Goal: Task Accomplishment & Management: Use online tool/utility

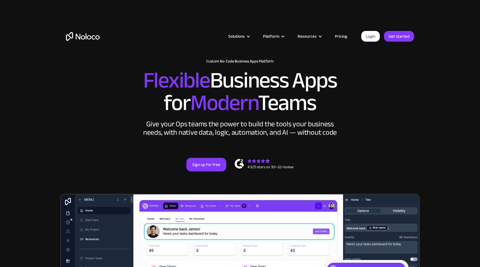
click at [338, 35] on link "Pricing" at bounding box center [341, 36] width 26 height 7
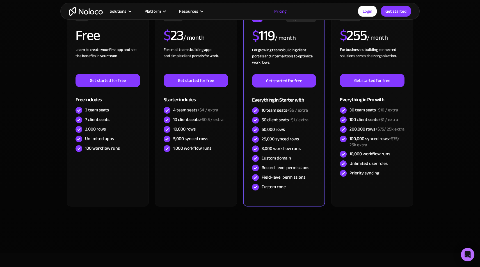
scroll to position [164, 0]
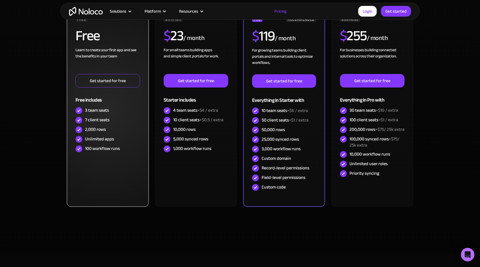
click at [108, 79] on link "Get started for free" at bounding box center [108, 80] width 65 height 13
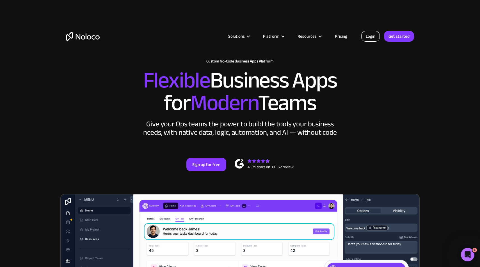
click at [375, 37] on link "Login" at bounding box center [370, 36] width 19 height 11
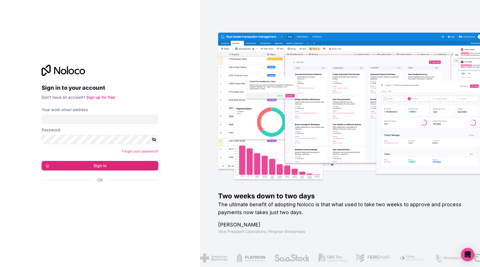
click at [123, 61] on div "Sign in to your account Don't have an account? Sign up for free Your work email…" at bounding box center [100, 134] width 126 height 156
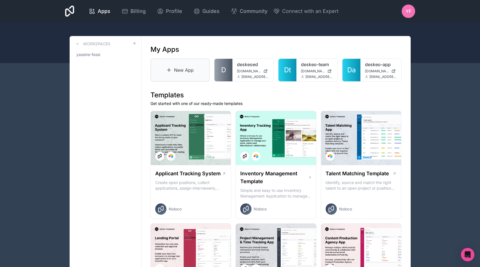
click at [190, 70] on link "New App" at bounding box center [181, 69] width 60 height 23
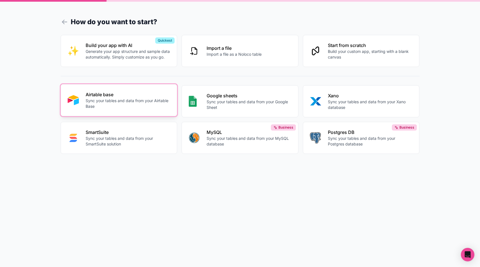
click at [126, 97] on p "Airtable base" at bounding box center [128, 94] width 85 height 7
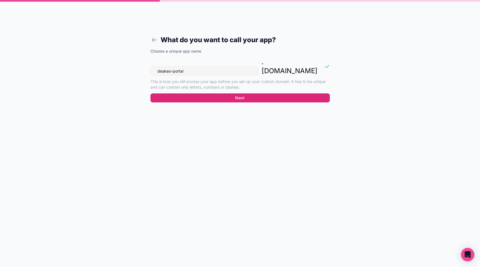
click at [240, 93] on button "Next" at bounding box center [240, 97] width 179 height 9
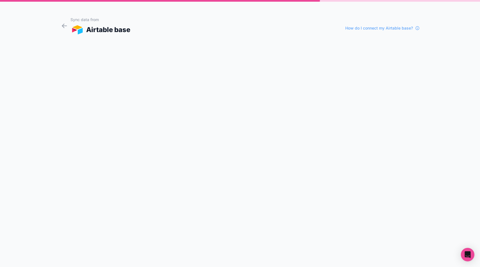
click at [177, 67] on form "Sync data from Airtable base How do I connect my Airtable base?" at bounding box center [240, 139] width 359 height 253
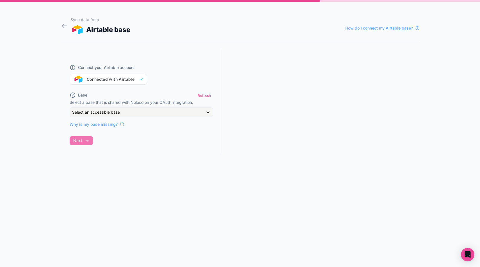
click at [135, 79] on div "Connect your Airtable account Connected with Airtable" at bounding box center [142, 71] width 144 height 27
click at [128, 111] on div "Select an accessible base" at bounding box center [141, 112] width 143 height 9
click at [100, 154] on div at bounding box center [240, 133] width 480 height 267
click at [96, 124] on span "Why is my base missing?" at bounding box center [94, 124] width 48 height 6
click at [377, 27] on span "How do I connect my Airtable base?" at bounding box center [379, 28] width 68 height 6
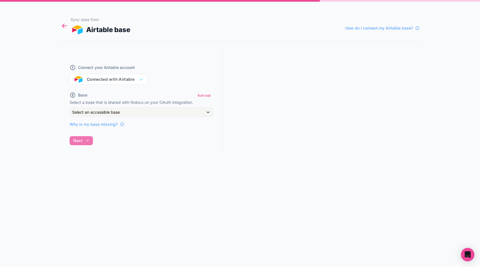
click at [64, 24] on icon at bounding box center [65, 26] width 8 height 8
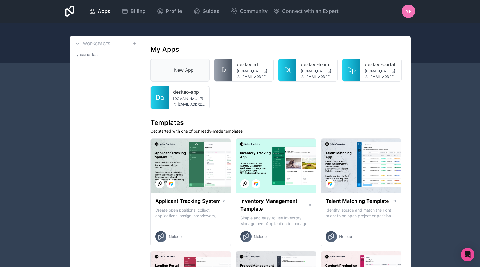
click at [175, 61] on link "New App" at bounding box center [181, 69] width 60 height 23
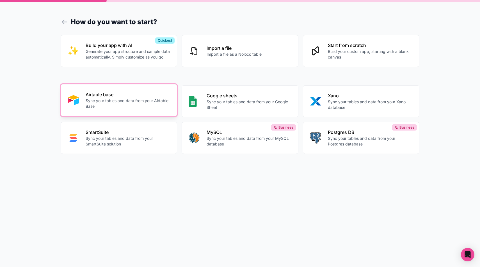
click at [134, 106] on p "Sync your tables and data from your Airtable Base" at bounding box center [128, 103] width 85 height 11
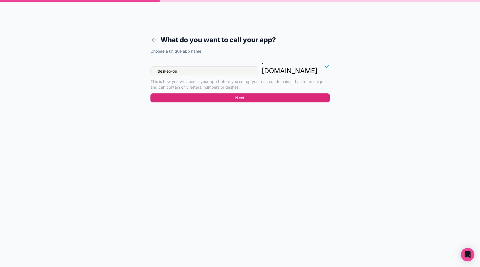
click at [209, 93] on button "Next" at bounding box center [240, 97] width 179 height 9
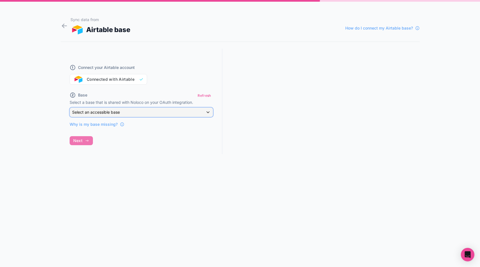
click at [117, 115] on div "Select an accessible base" at bounding box center [141, 112] width 143 height 9
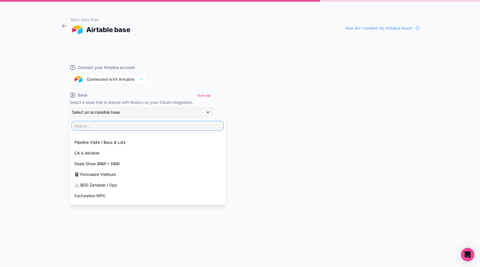
click at [99, 128] on input "text" at bounding box center [147, 125] width 151 height 9
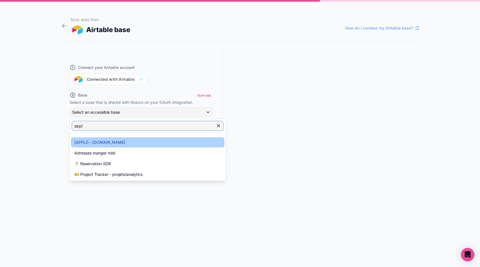
type input "appl"
click at [102, 143] on span "[APPLI] - IN.DESKEO.COM" at bounding box center [99, 142] width 51 height 7
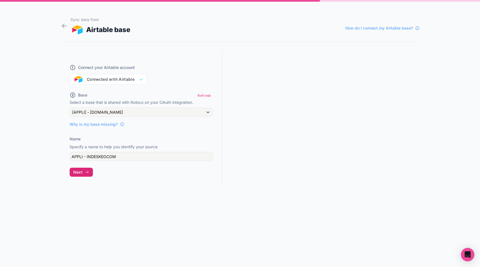
click at [82, 171] on button "Next" at bounding box center [81, 171] width 23 height 9
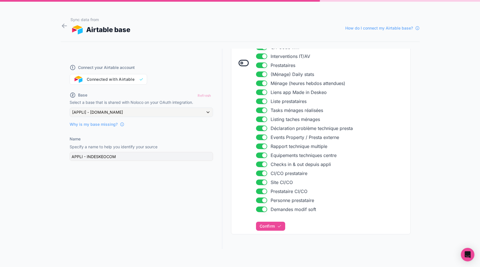
scroll to position [231, 0]
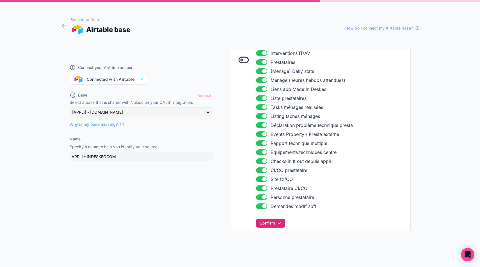
click at [274, 226] on button "Confirm" at bounding box center [270, 222] width 29 height 9
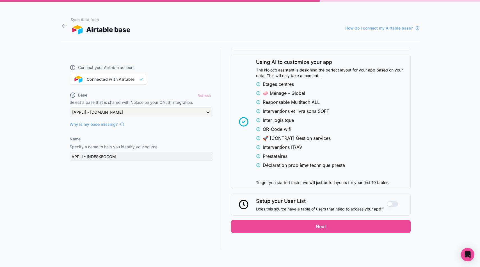
scroll to position [477, 0]
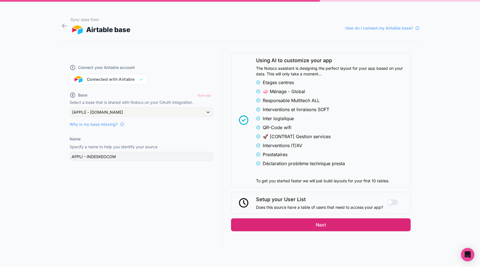
click at [341, 225] on button "Next" at bounding box center [321, 224] width 180 height 13
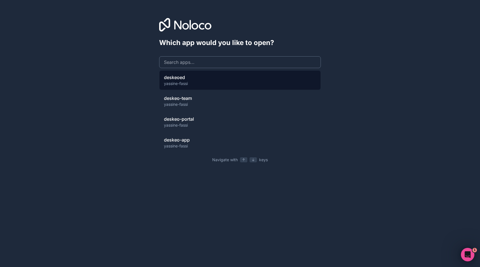
click at [190, 77] on div "deskeoed yassine-fassi" at bounding box center [240, 80] width 162 height 20
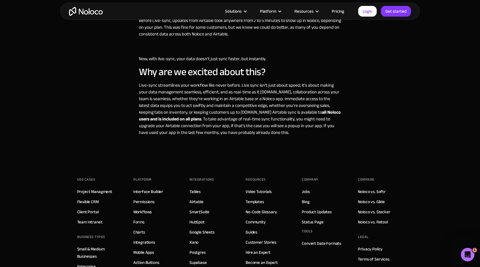
scroll to position [488, 0]
